Goal: Task Accomplishment & Management: Complete application form

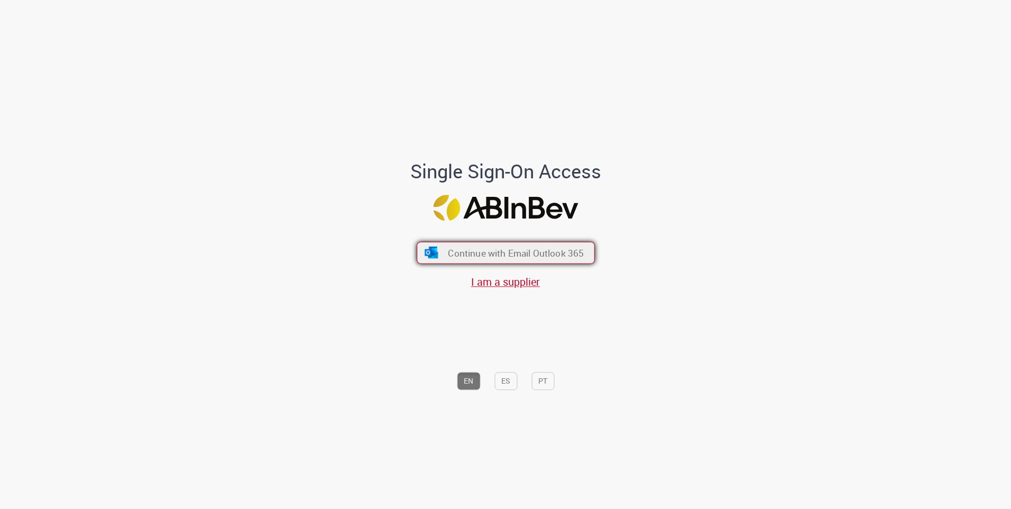
click at [469, 251] on span "Continue with Email Outlook 365" at bounding box center [516, 252] width 136 height 12
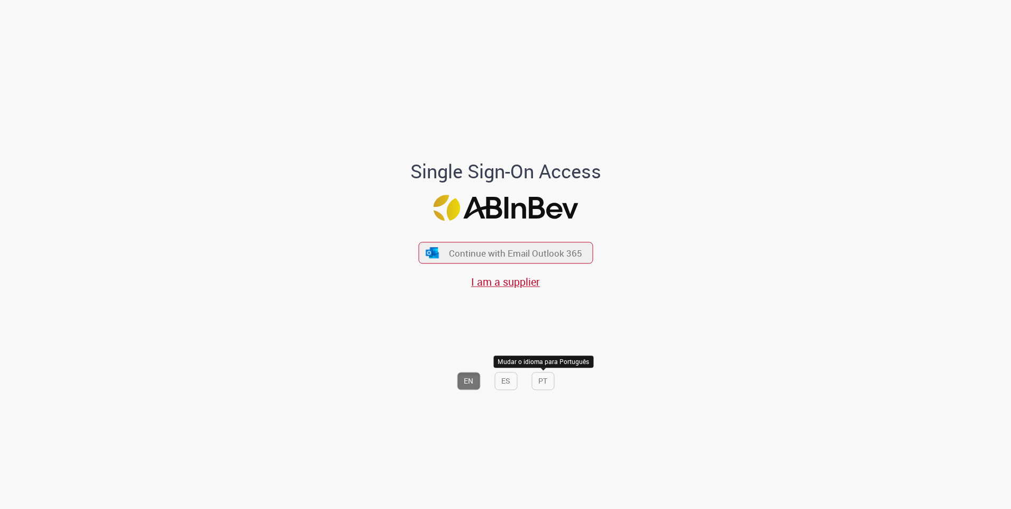
click at [542, 385] on button "PT" at bounding box center [542, 381] width 23 height 18
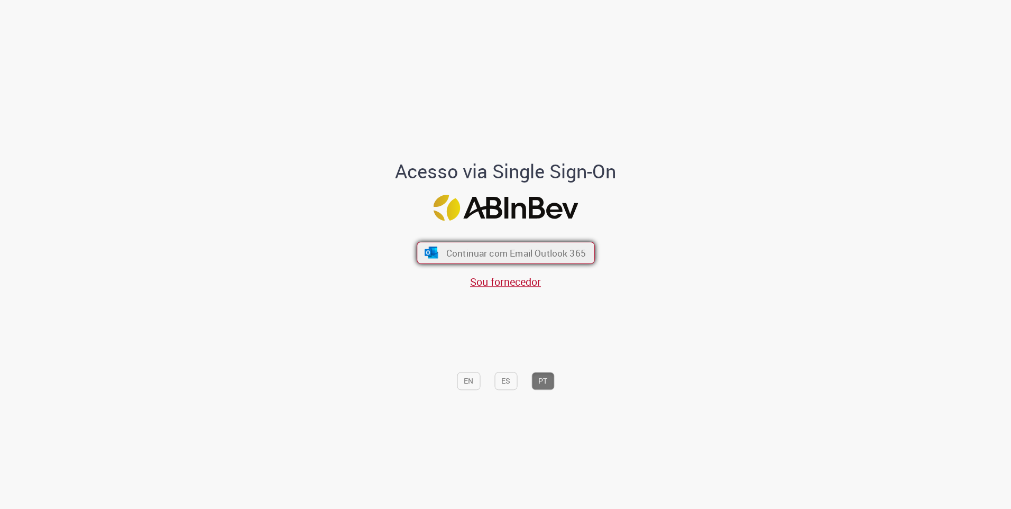
click at [543, 256] on span "Continuar com Email Outlook 365" at bounding box center [516, 252] width 140 height 12
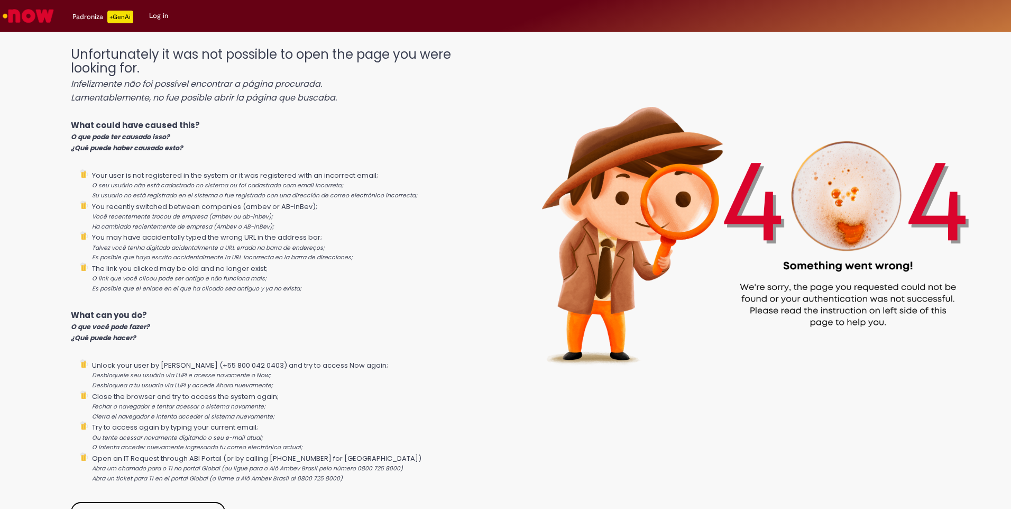
scroll to position [13, 0]
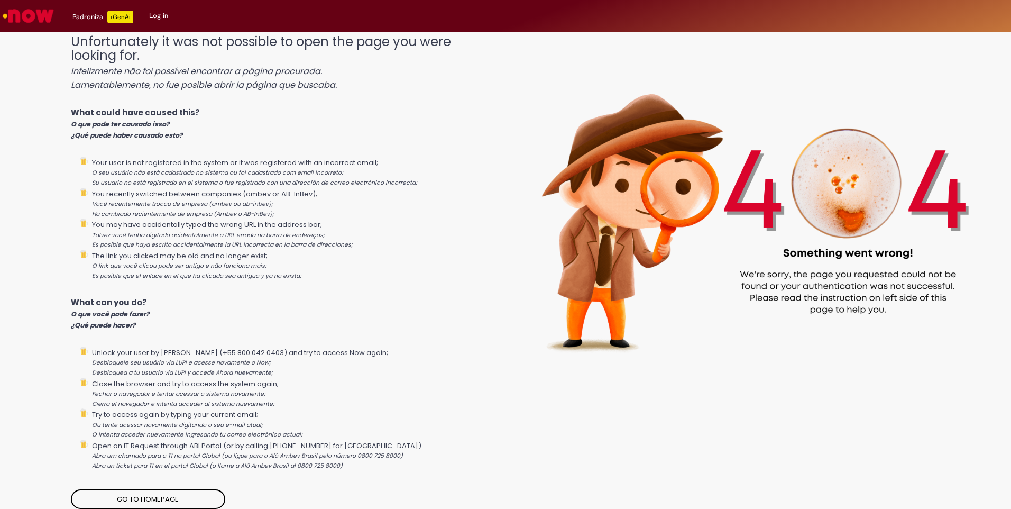
click at [157, 496] on link "Go to homepage" at bounding box center [148, 499] width 154 height 20
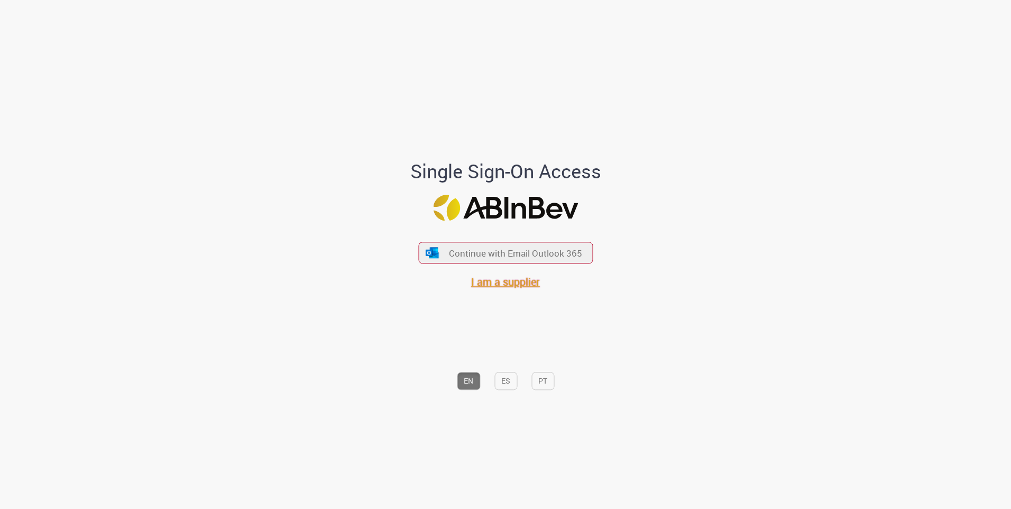
click at [493, 287] on span "I am a supplier" at bounding box center [505, 282] width 69 height 14
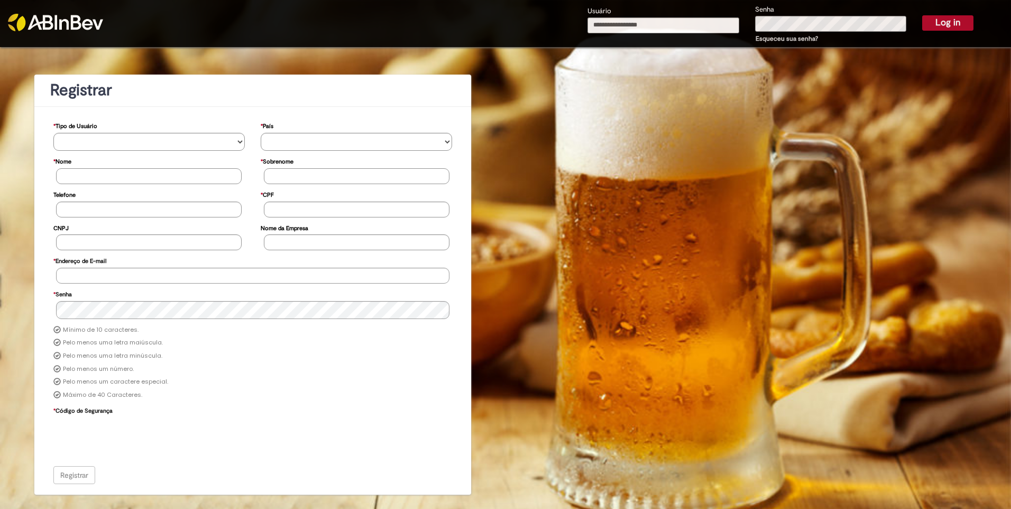
click at [569, 268] on div "**********" at bounding box center [505, 270] width 1011 height 447
